Goal: Information Seeking & Learning: Find specific fact

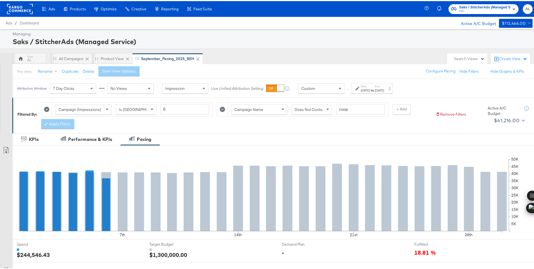
click at [320, 87] on div "Custom" at bounding box center [322, 87] width 46 height 10
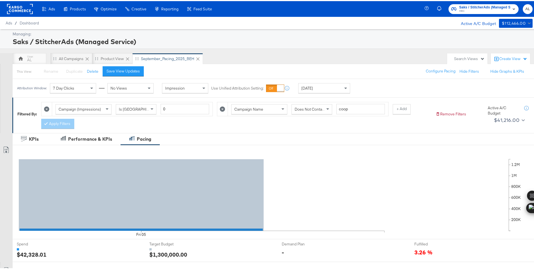
scroll to position [147, 0]
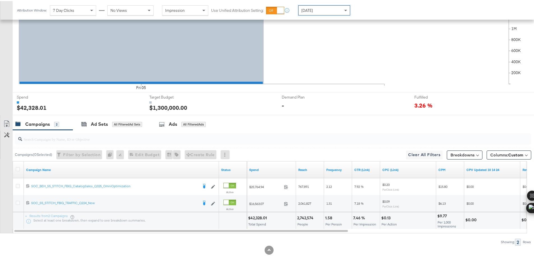
click at [260, 215] on div "$42,328.01" at bounding box center [258, 216] width 20 height 5
copy div "42,328.01"
click at [313, 11] on span "Yesterday" at bounding box center [306, 9] width 11 height 5
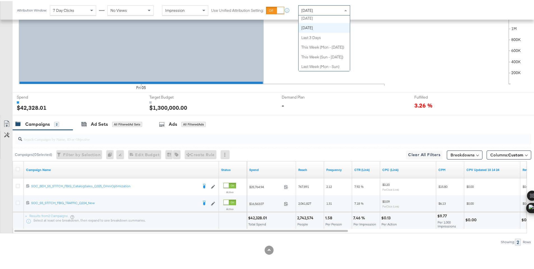
scroll to position [6, 0]
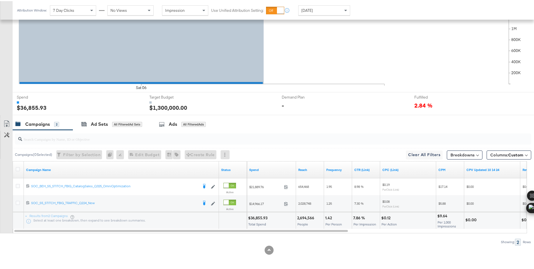
click at [255, 217] on div "$36,855.93" at bounding box center [258, 216] width 21 height 5
copy div "36,855.93"
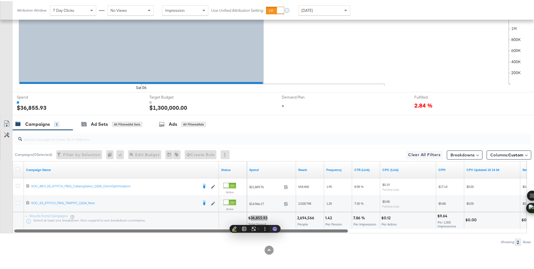
scroll to position [0, 0]
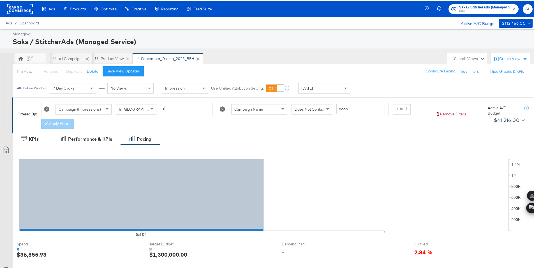
click at [14, 7] on rect at bounding box center [20, 8] width 26 height 10
click at [474, 9] on span "HBC" at bounding box center [484, 10] width 51 height 4
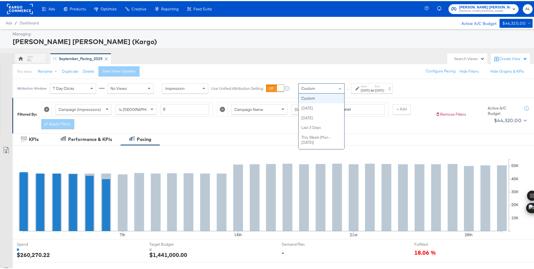
click at [334, 85] on div "Custom" at bounding box center [322, 87] width 46 height 10
click at [370, 90] on div "Sep 1st 2025" at bounding box center [365, 89] width 9 height 4
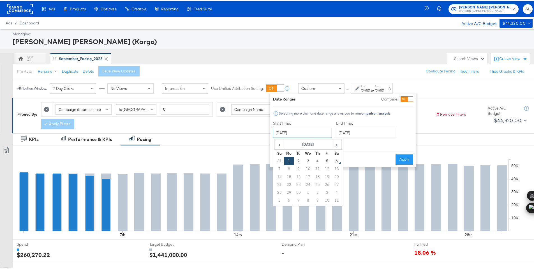
click at [327, 132] on input "September 1st 2025" at bounding box center [302, 131] width 59 height 10
click at [321, 159] on td "4" at bounding box center [318, 160] width 10 height 8
type input "September 4th 2025"
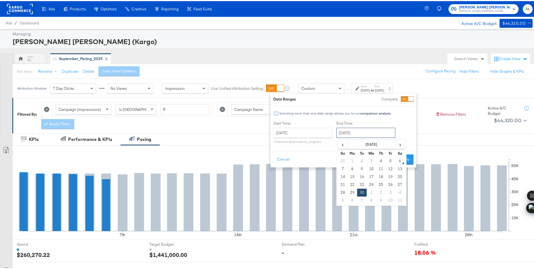
click at [345, 132] on input "September 30th 2025" at bounding box center [365, 131] width 59 height 10
click at [380, 162] on td "4" at bounding box center [381, 160] width 10 height 8
type input "September 4th 2025"
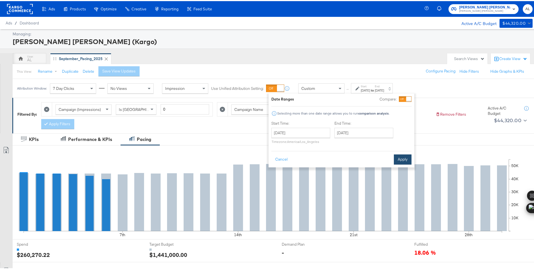
click at [403, 158] on button "Apply" at bounding box center [403, 158] width 18 height 10
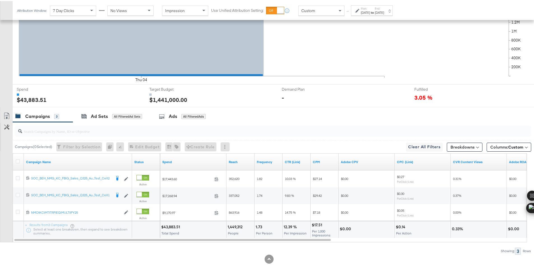
scroll to position [164, 0]
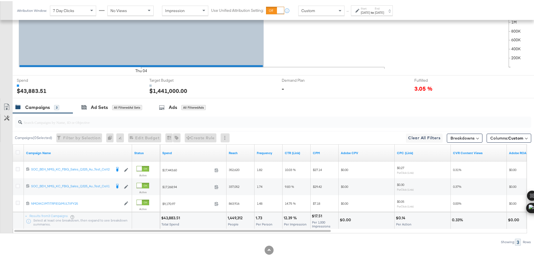
click at [168, 219] on div "$43,883.51" at bounding box center [171, 216] width 20 height 5
copy div "43,883.51"
click at [357, 8] on icon at bounding box center [357, 10] width 4 height 4
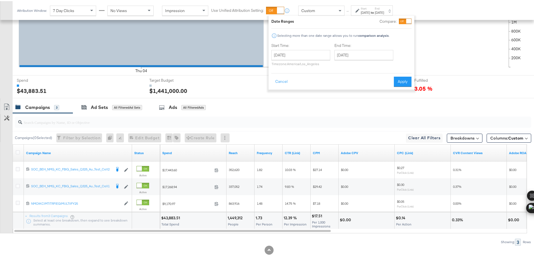
click at [317, 48] on div "Start Time: September 4th 2025 ‹ September 2025 › Su Mo Tu We Th Fr Sa 31 1 2 3…" at bounding box center [300, 55] width 59 height 26
click at [315, 50] on input "[DATE]" at bounding box center [300, 54] width 59 height 10
click at [327, 84] on td "5" at bounding box center [326, 82] width 10 height 8
type input "[DATE]"
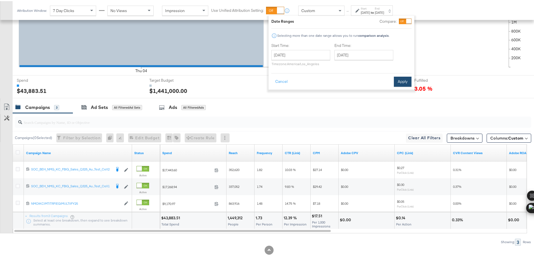
click at [402, 80] on button "Apply" at bounding box center [403, 80] width 18 height 10
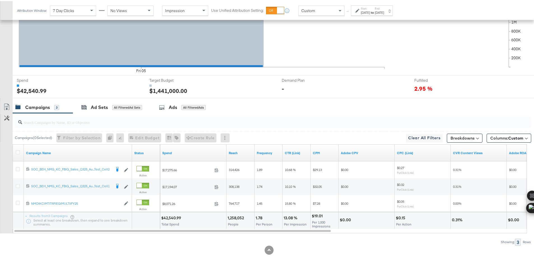
click at [173, 216] on div "$42,540.99" at bounding box center [172, 216] width 22 height 5
copy div "42,540.99"
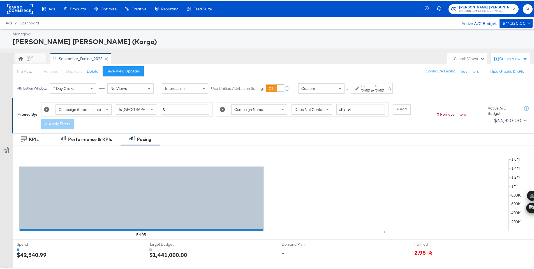
click at [21, 4] on rect at bounding box center [20, 8] width 26 height 10
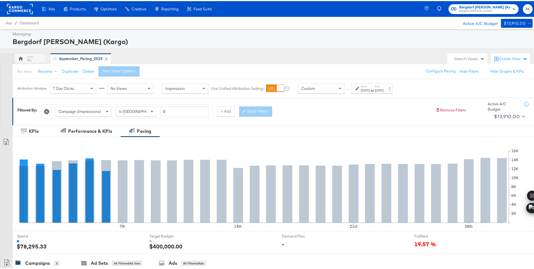
click at [356, 86] on icon at bounding box center [357, 87] width 4 height 4
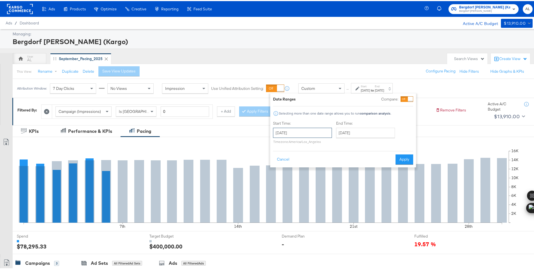
click at [327, 130] on input "[DATE]" at bounding box center [302, 131] width 59 height 10
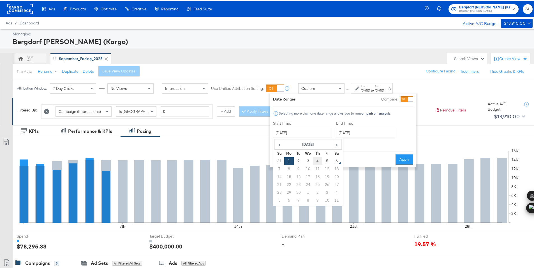
click at [316, 158] on td "4" at bounding box center [318, 160] width 10 height 8
type input "[DATE]"
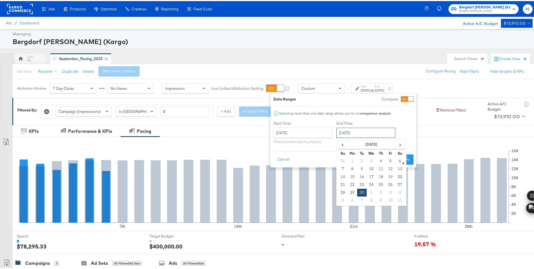
click at [360, 132] on input "[DATE]" at bounding box center [365, 131] width 59 height 10
click at [379, 159] on td "4" at bounding box center [381, 160] width 10 height 8
type input "[DATE]"
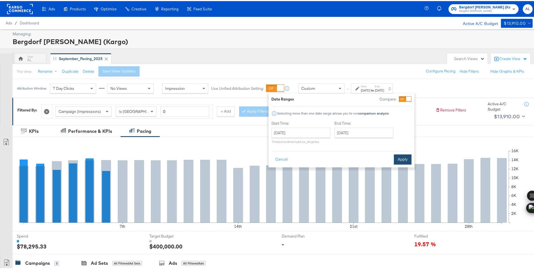
click at [401, 158] on button "Apply" at bounding box center [403, 158] width 18 height 10
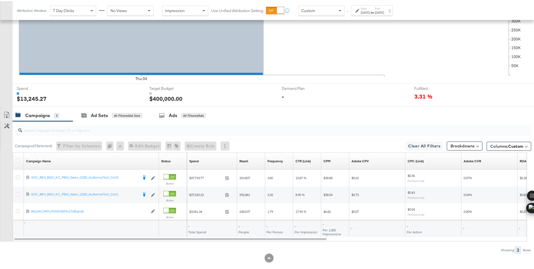
scroll to position [156, 0]
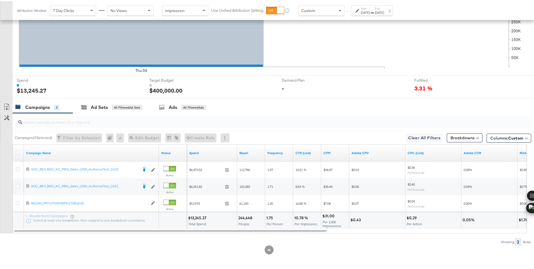
click at [196, 217] on div "$13,245.27" at bounding box center [198, 216] width 20 height 5
copy div "13,245.27"
click at [370, 11] on div "[DATE]" at bounding box center [365, 11] width 9 height 4
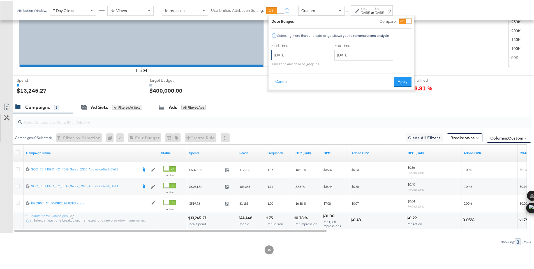
click at [323, 56] on input "[DATE]" at bounding box center [300, 54] width 59 height 10
click at [325, 84] on td "5" at bounding box center [326, 82] width 10 height 8
type input "[DATE]"
click at [398, 79] on button "Apply" at bounding box center [403, 80] width 18 height 10
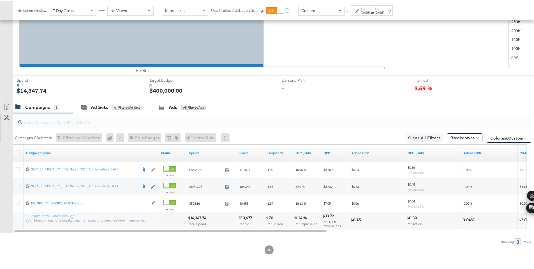
click at [195, 218] on div "$14,347.74" at bounding box center [198, 216] width 20 height 5
copy div "14,347.74"
click at [321, 12] on div "Custom" at bounding box center [322, 10] width 46 height 10
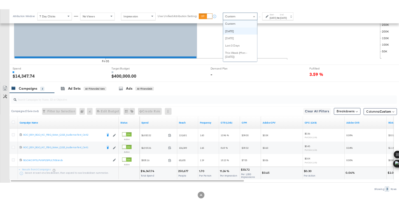
scroll to position [155, 0]
